Goal: Information Seeking & Learning: Find specific fact

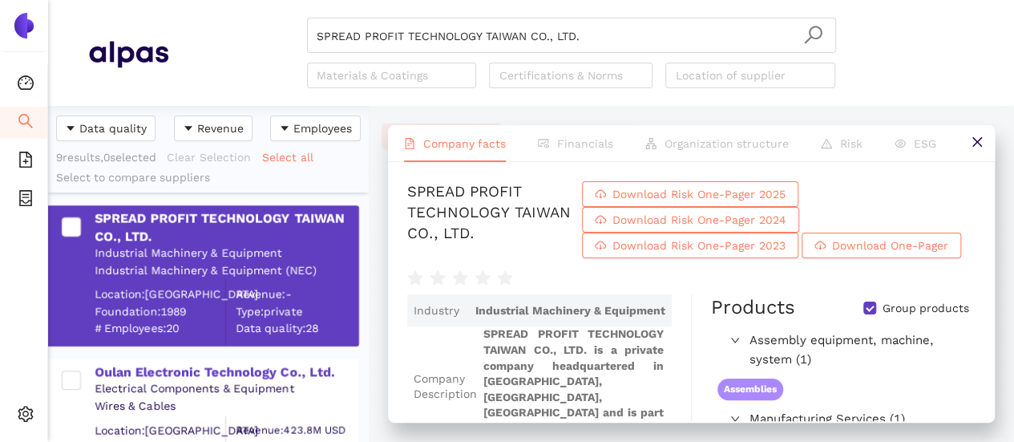
scroll to position [260, 0]
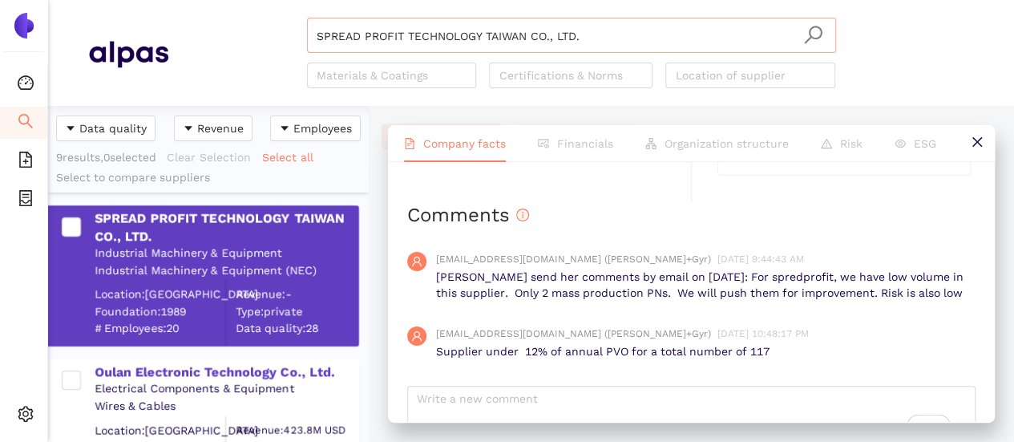
click at [588, 36] on input "SPREAD PROFIT TECHNOLOGY TAIWAN CO., LTD." at bounding box center [572, 35] width 510 height 35
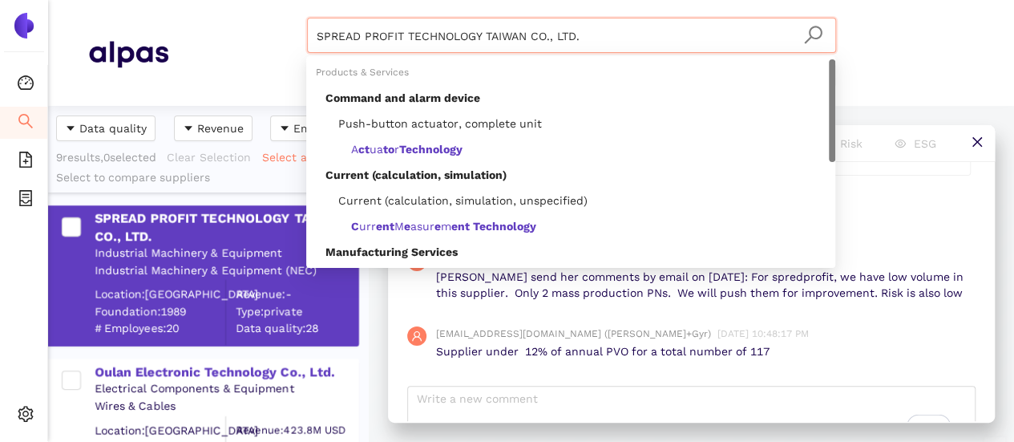
drag, startPoint x: 422, startPoint y: 32, endPoint x: 324, endPoint y: 42, distance: 98.3
click at [265, 26] on div "SPREAD PROFIT TECHNOLOGY TAIWAN CO., LTD. Materials & Coatings Certifications &…" at bounding box center [570, 53] width 805 height 71
paste input "Cloud Network Technology Singapore Pte., Ltd"
click at [824, 28] on input "Cloud Network Technology Singapore Pte., Ltd." at bounding box center [572, 35] width 510 height 35
type input "Cloud Network Technology Singapore Pte., Ltd."
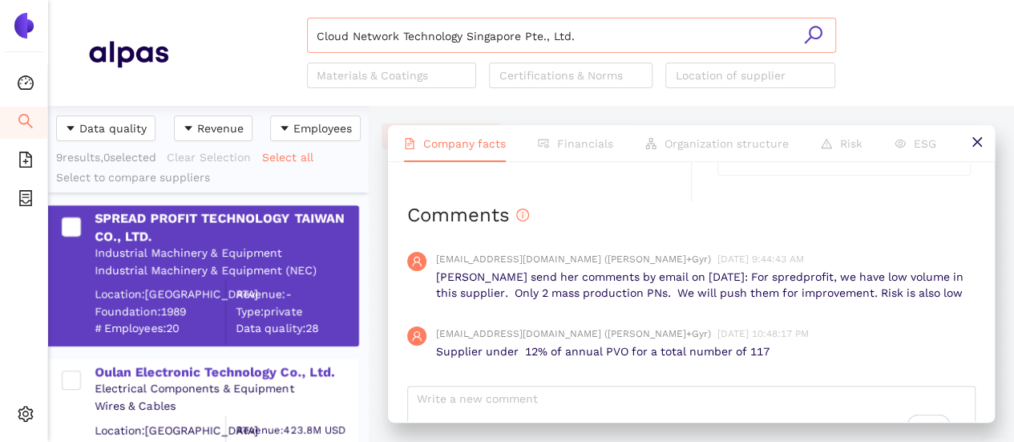
drag, startPoint x: 822, startPoint y: 30, endPoint x: 587, endPoint y: 36, distance: 234.9
click at [814, 31] on icon "search" at bounding box center [813, 35] width 20 height 20
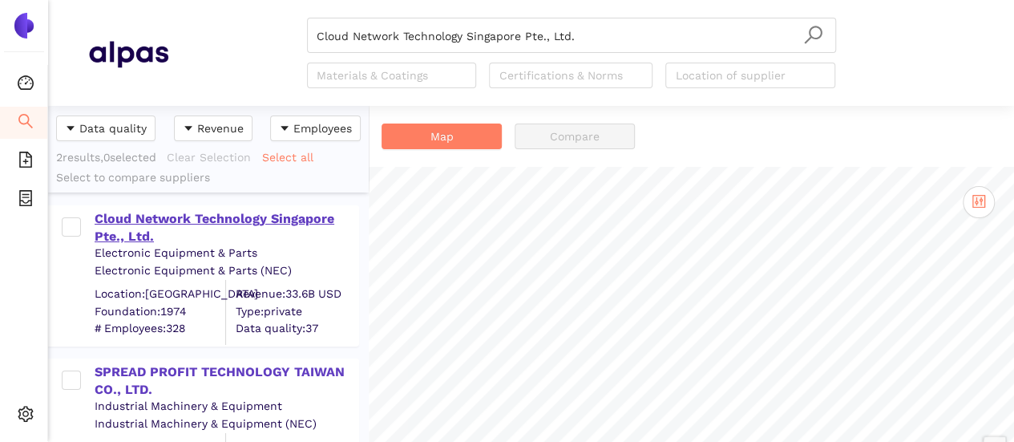
click at [620, 38] on input "Cloud Network Technology Singapore Pte., Ltd." at bounding box center [572, 35] width 510 height 35
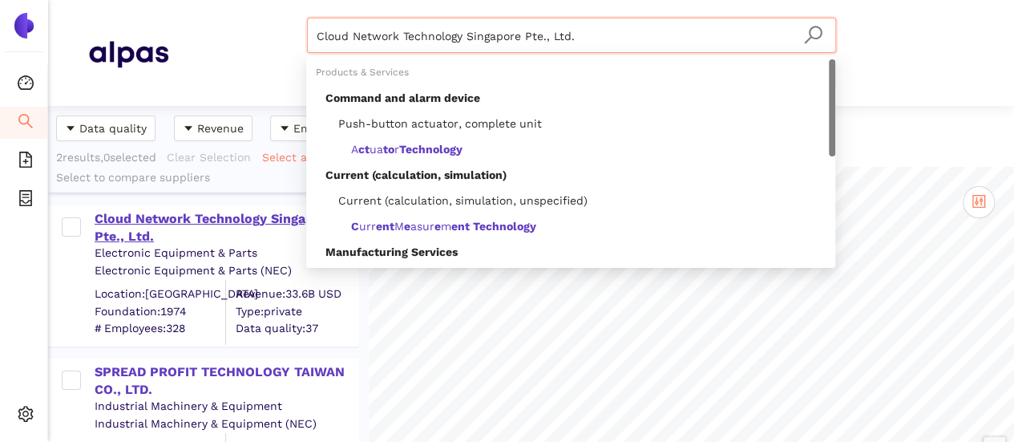
click at [288, 220] on div "Cloud Network Technology Singapore Pte., Ltd." at bounding box center [226, 228] width 263 height 36
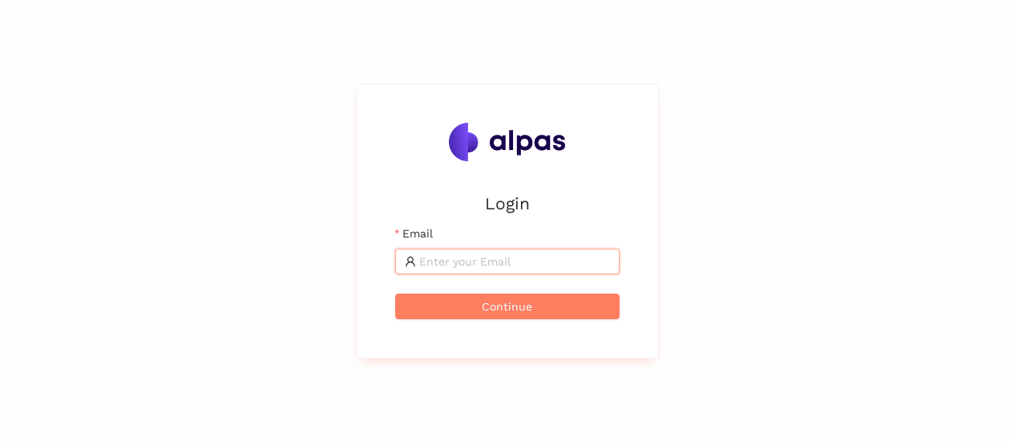
click at [497, 260] on input "Email" at bounding box center [514, 261] width 191 height 18
type input "karina.stival@landisgyr.com"
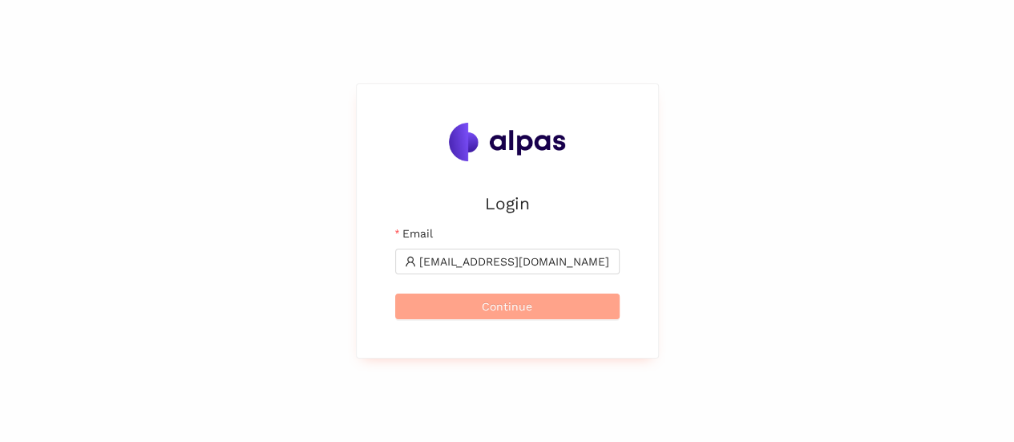
click at [504, 301] on span "Continue" at bounding box center [507, 306] width 50 height 18
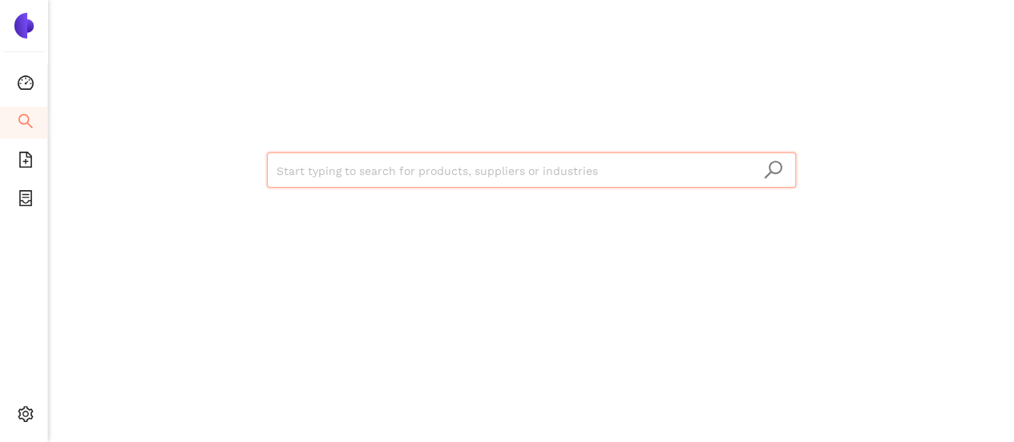
click at [417, 163] on input "search" at bounding box center [531, 170] width 510 height 35
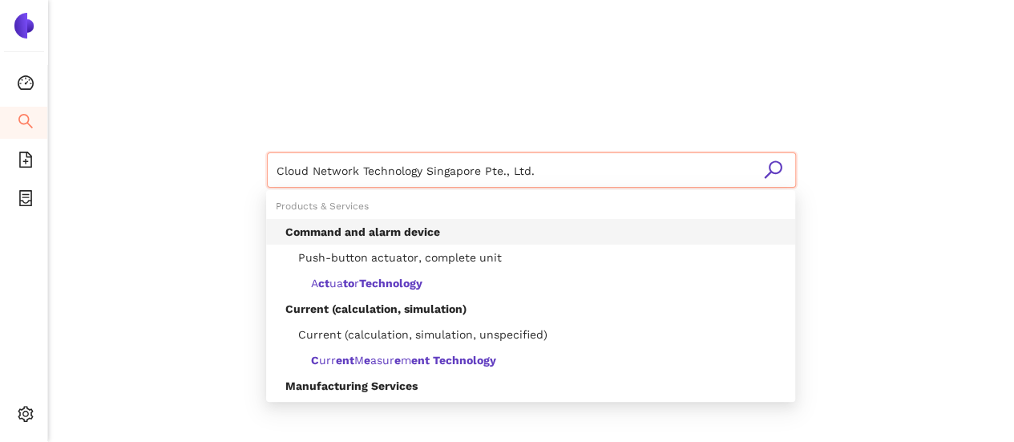
type input "Cloud Network Technology Singapore Pte., Ltd."
click at [779, 170] on icon "search" at bounding box center [773, 169] width 18 height 18
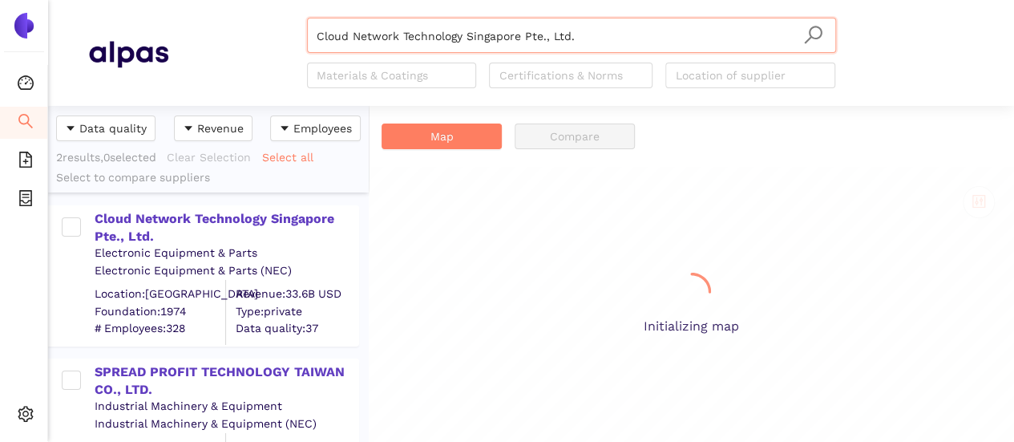
scroll to position [324, 308]
click at [266, 216] on div "Cloud Network Technology Singapore Pte., Ltd." at bounding box center [226, 228] width 263 height 36
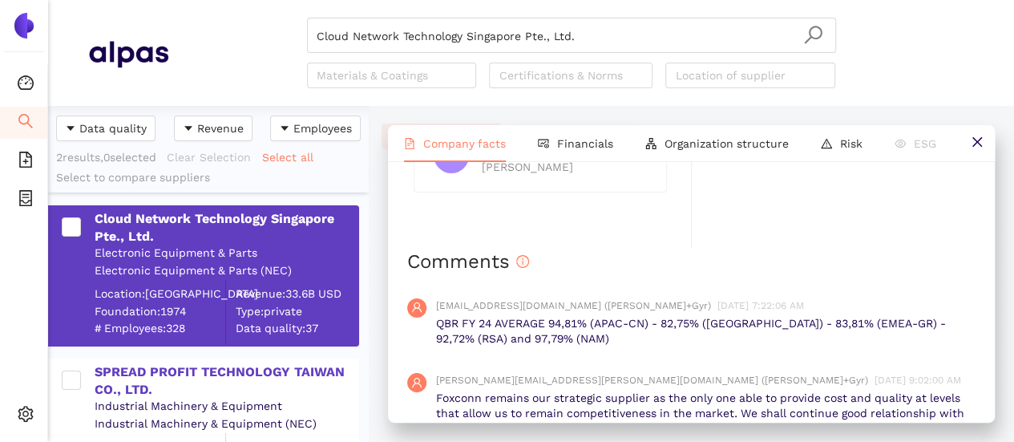
scroll to position [1196, 0]
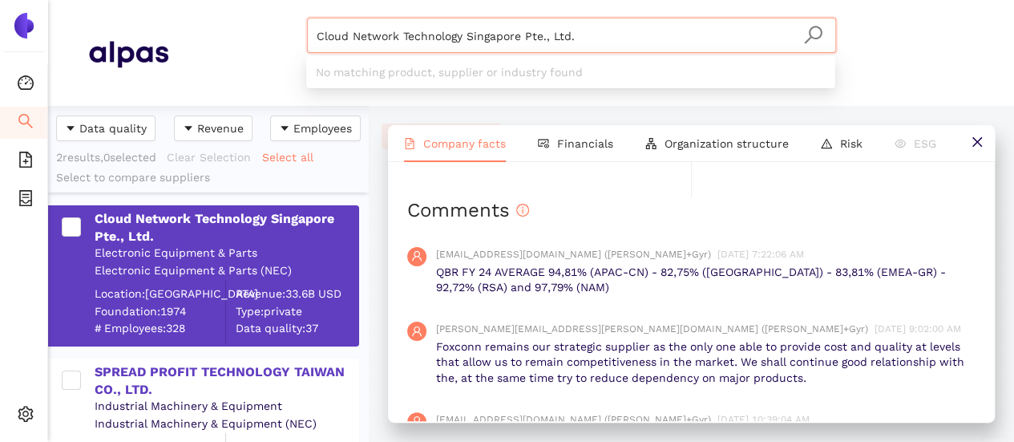
drag, startPoint x: 603, startPoint y: 23, endPoint x: 250, endPoint y: 36, distance: 353.7
click at [251, 32] on div "Cloud Network Technology Singapore Pte., Ltd. Materials & Coatings Certificatio…" at bounding box center [570, 53] width 805 height 71
paste input "MGE Medições Elétricas Ltda"
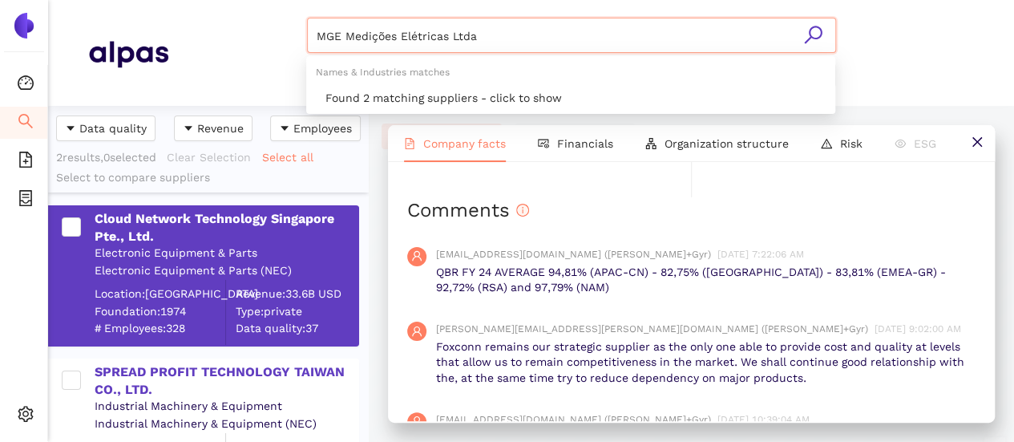
type input "MGE Medições Elétricas Ltda"
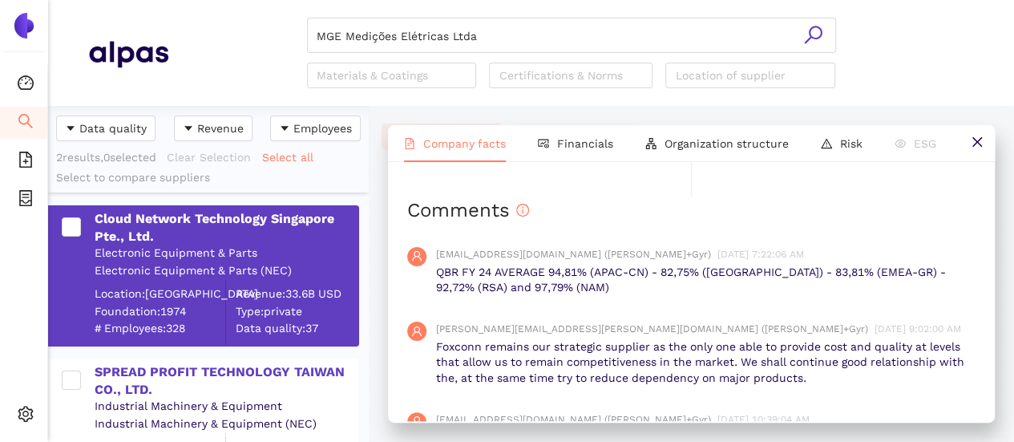
click at [803, 40] on icon "search" at bounding box center [813, 35] width 20 height 20
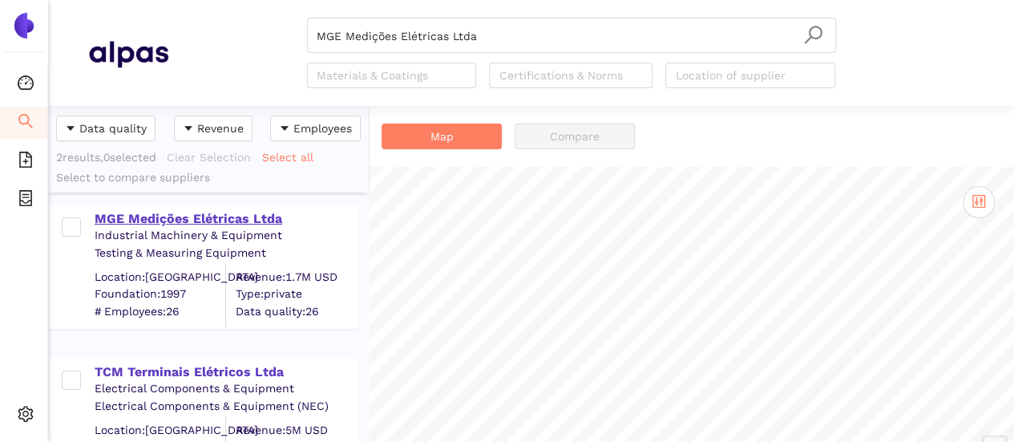
click at [237, 226] on div "MGE Medições Elétricas Ltda" at bounding box center [226, 219] width 263 height 18
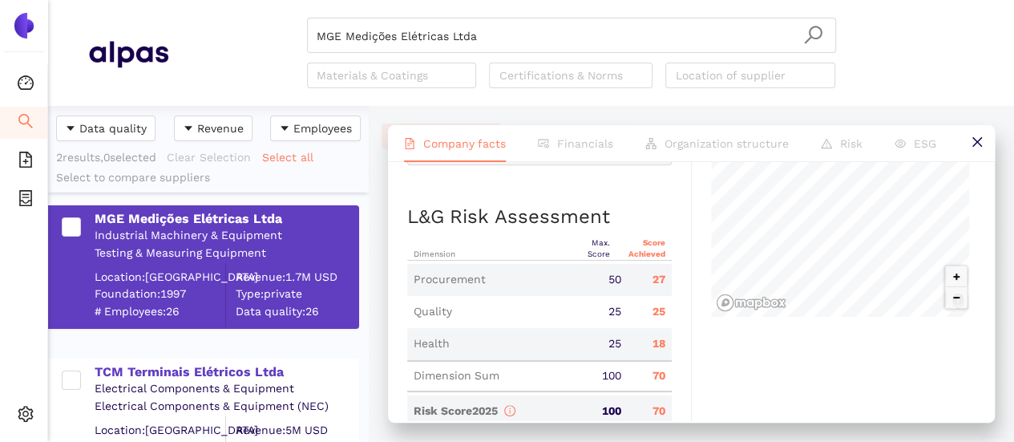
scroll to position [801, 0]
